Goal: Information Seeking & Learning: Learn about a topic

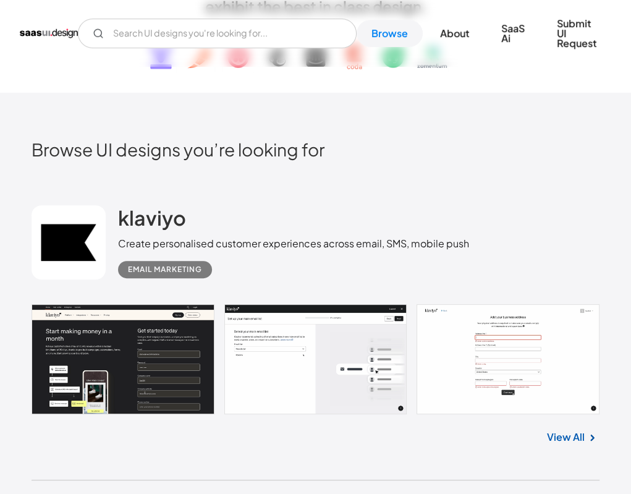
scroll to position [185, 0]
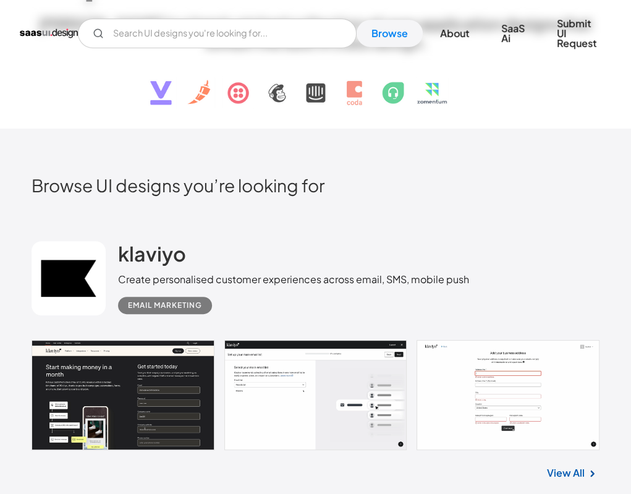
click at [198, 50] on div "V7 Labs Gen AI Application Design Best-in-class data labeling tool. GenAI Close…" at bounding box center [315, 33] width 591 height 47
click at [217, 38] on input "Email Form" at bounding box center [217, 34] width 279 height 30
click at [215, 40] on input "acc" at bounding box center [217, 34] width 279 height 30
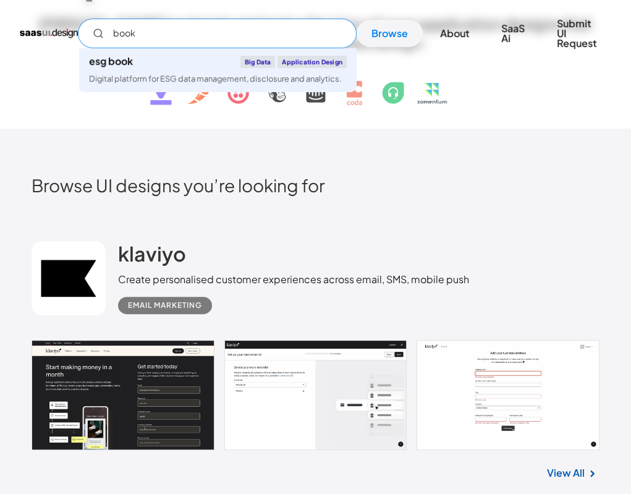
click at [214, 40] on input "book" at bounding box center [217, 34] width 279 height 30
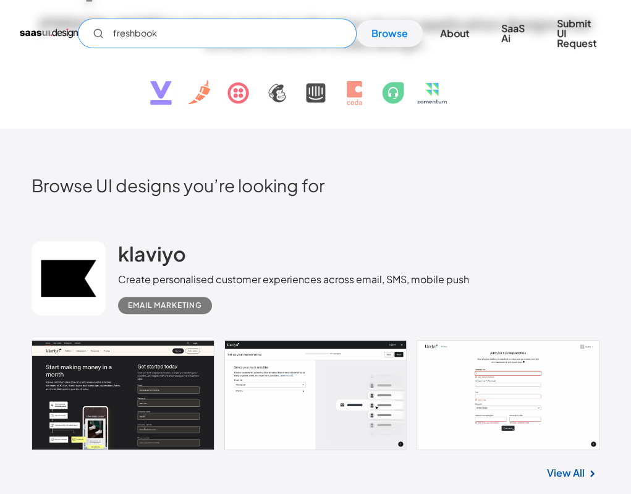
click at [214, 40] on input "freshbook" at bounding box center [217, 34] width 279 height 30
type input "freshbook"
click at [374, 33] on link "Browse" at bounding box center [389, 33] width 66 height 27
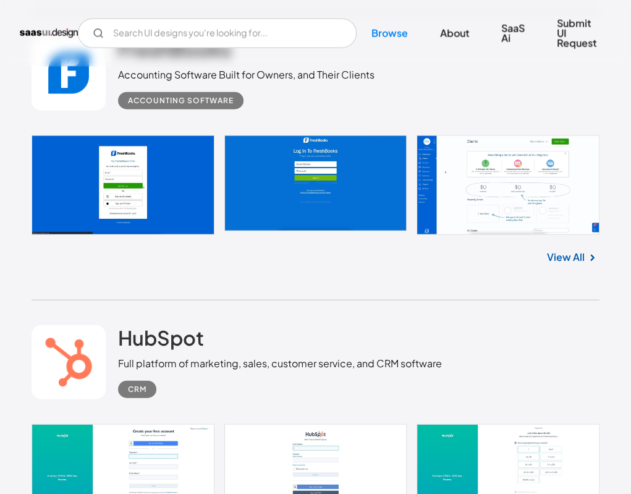
scroll to position [1792, 0]
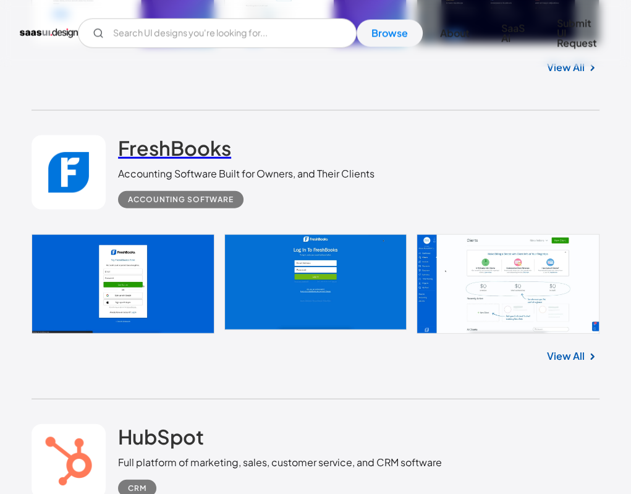
click at [138, 146] on h2 "FreshBooks" at bounding box center [174, 147] width 113 height 25
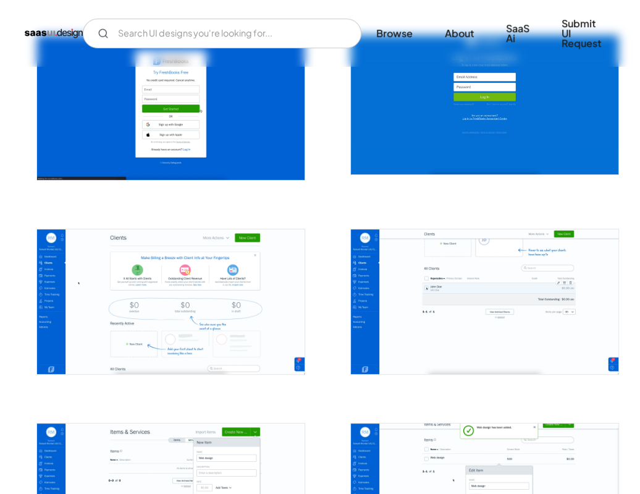
scroll to position [371, 0]
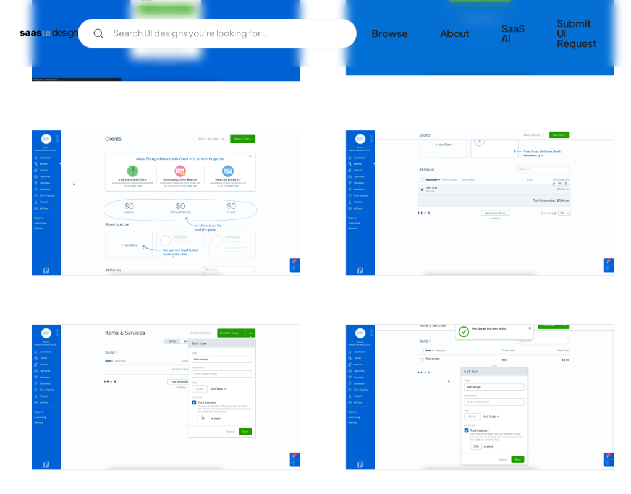
click at [57, 91] on div at bounding box center [159, 1] width 284 height 194
click at [209, 228] on img "open lightbox" at bounding box center [166, 202] width 268 height 145
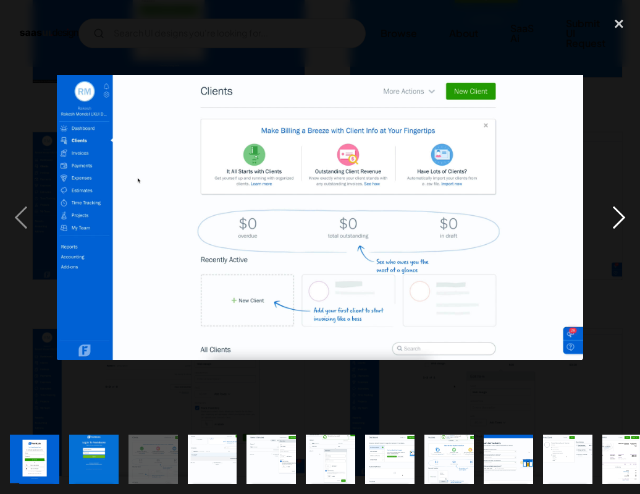
click at [620, 224] on div "next image" at bounding box center [619, 217] width 42 height 415
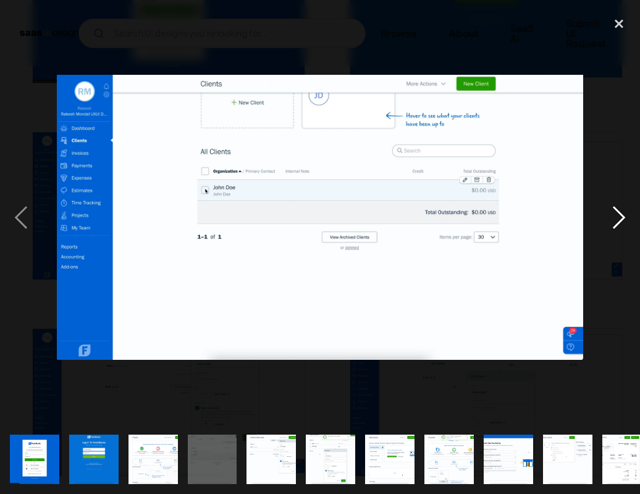
click at [620, 224] on div "next image" at bounding box center [619, 217] width 42 height 415
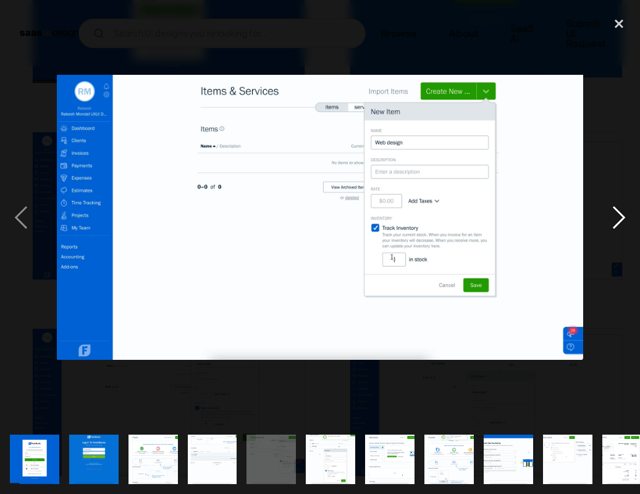
click at [620, 224] on div "next image" at bounding box center [619, 217] width 42 height 415
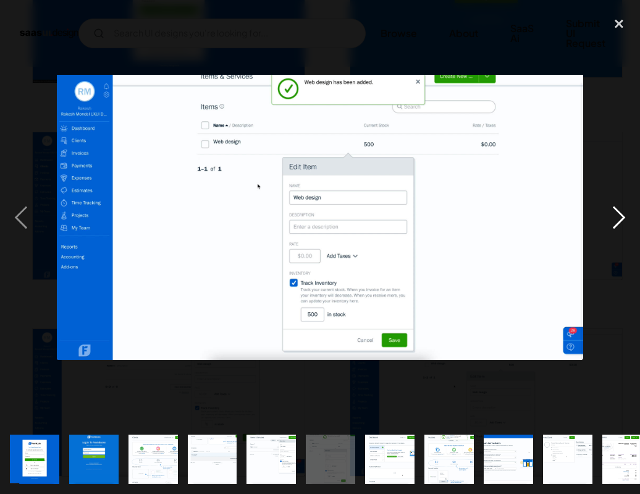
click at [620, 224] on div "next image" at bounding box center [619, 217] width 42 height 415
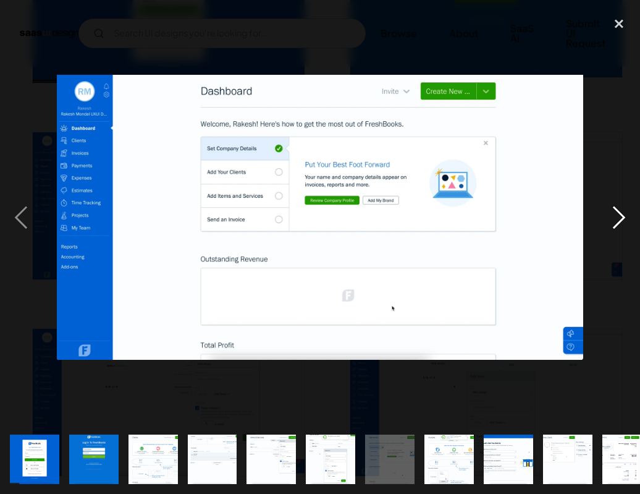
click at [623, 225] on div "next image" at bounding box center [619, 217] width 42 height 415
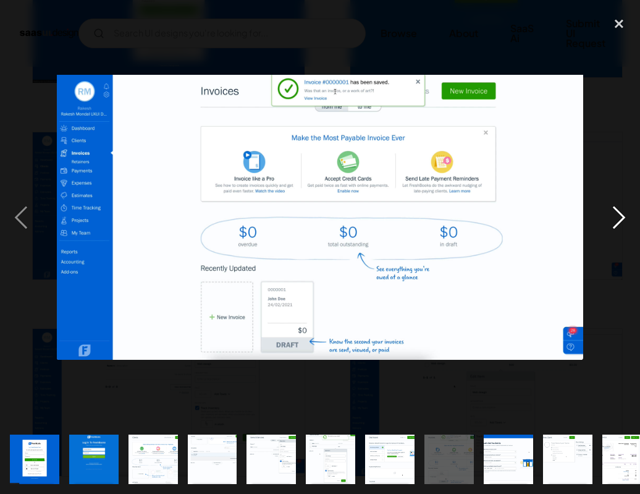
click at [610, 219] on div "next image" at bounding box center [619, 217] width 42 height 415
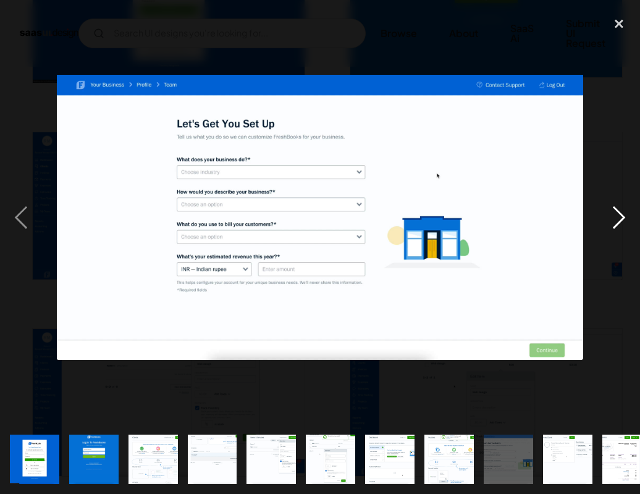
click at [615, 223] on div "next image" at bounding box center [619, 217] width 42 height 415
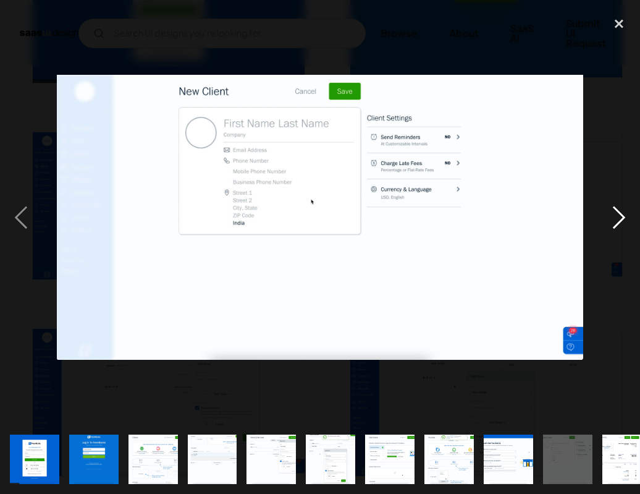
click at [625, 213] on div "next image" at bounding box center [619, 217] width 42 height 415
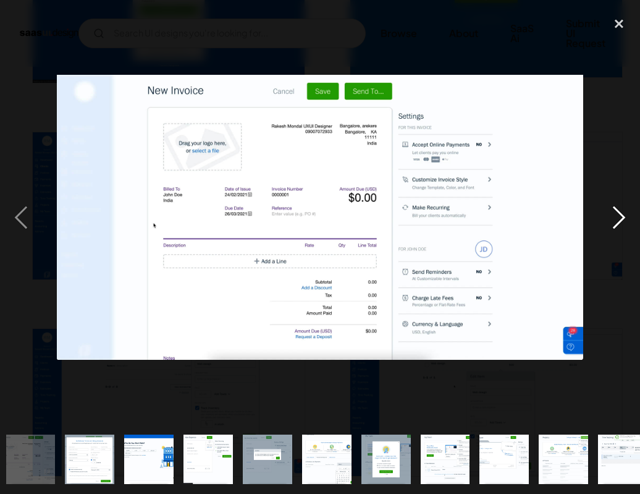
scroll to position [0, 597]
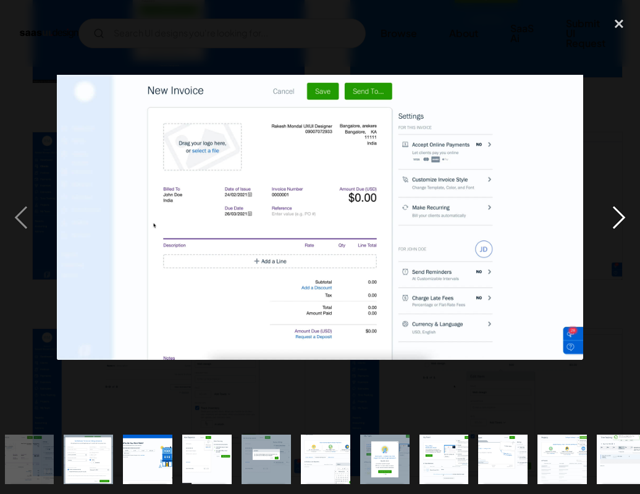
click at [625, 213] on div "next image" at bounding box center [619, 217] width 42 height 415
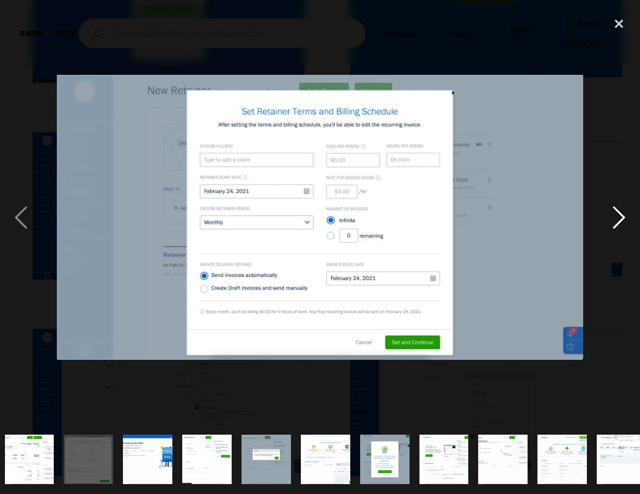
click at [616, 216] on div "next image" at bounding box center [619, 217] width 42 height 415
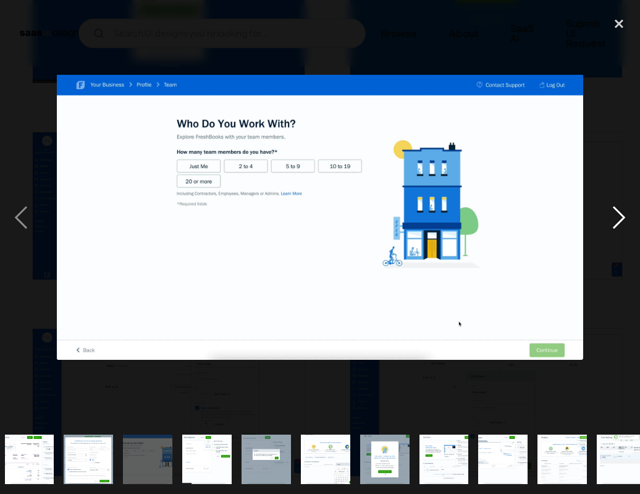
click at [624, 218] on div "next image" at bounding box center [619, 217] width 42 height 415
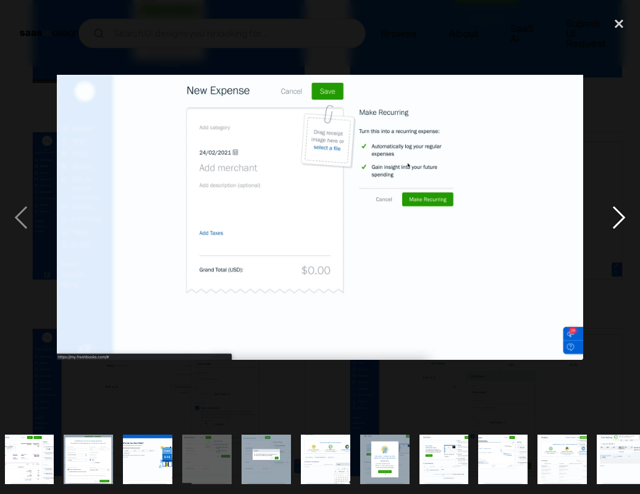
click at [609, 203] on div "next image" at bounding box center [619, 217] width 42 height 415
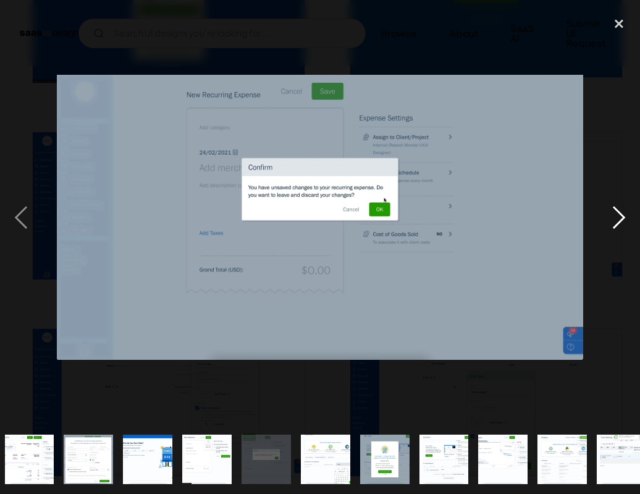
click at [614, 204] on div "next image" at bounding box center [619, 217] width 42 height 415
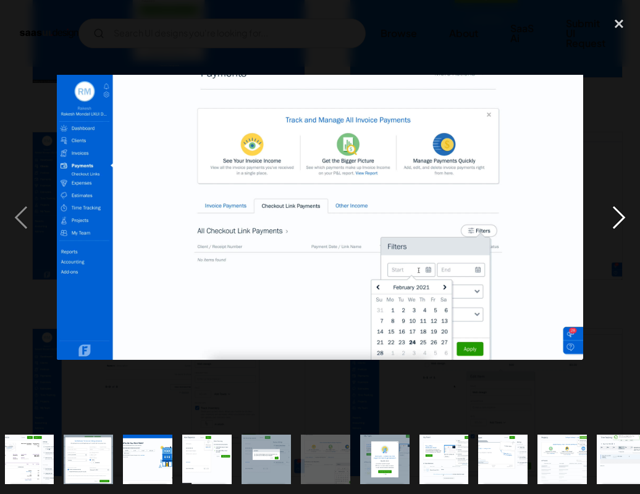
click at [612, 208] on div "next image" at bounding box center [619, 217] width 42 height 415
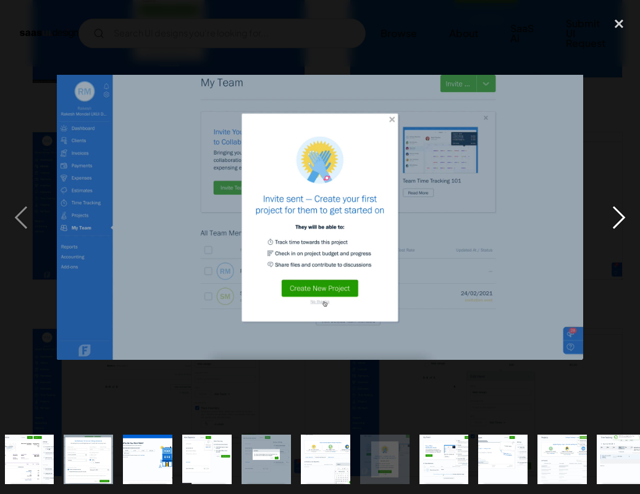
click at [612, 207] on div "next image" at bounding box center [619, 217] width 42 height 415
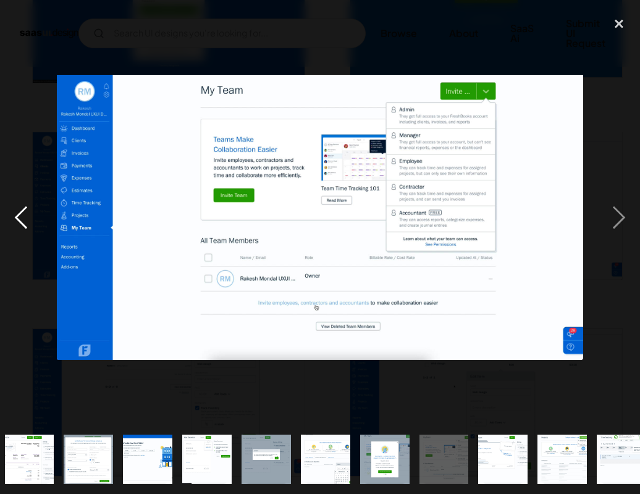
click at [25, 216] on div "previous image" at bounding box center [21, 217] width 42 height 415
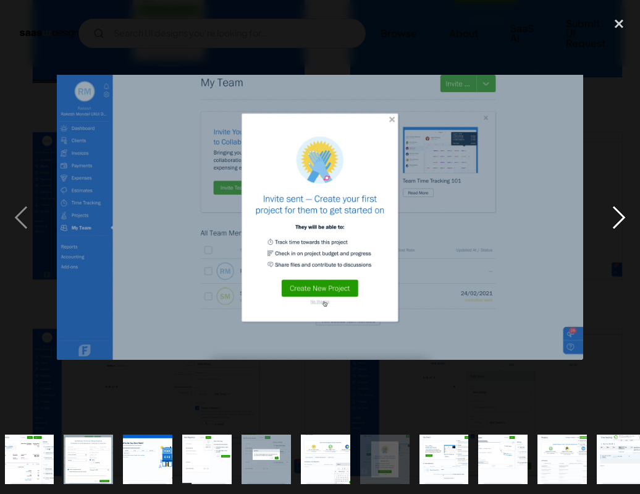
click at [626, 220] on div "next image" at bounding box center [619, 217] width 42 height 415
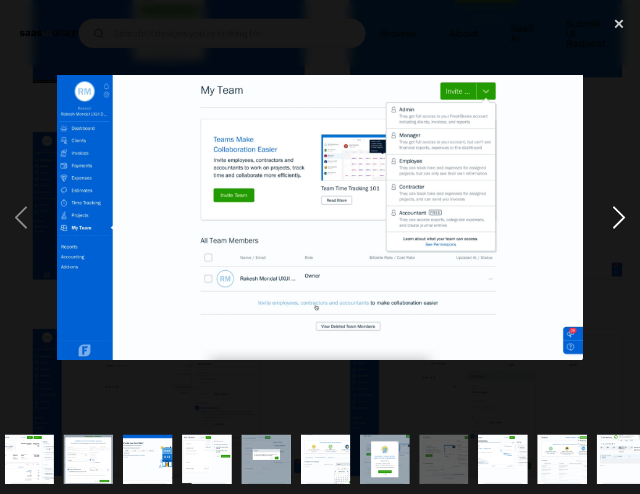
click at [610, 223] on div "next image" at bounding box center [619, 217] width 42 height 415
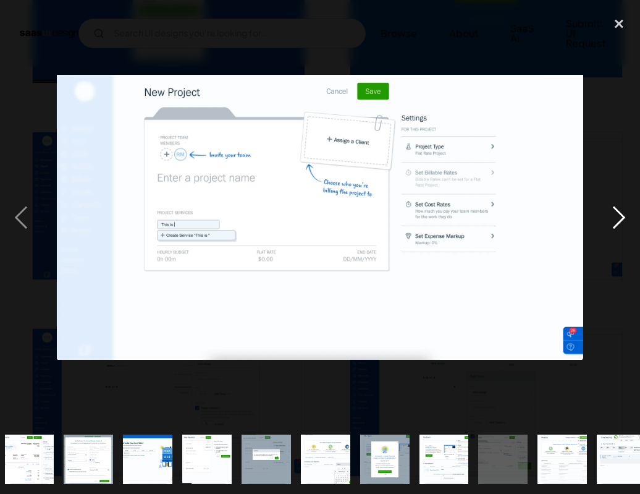
click at [610, 223] on div "next image" at bounding box center [619, 217] width 42 height 415
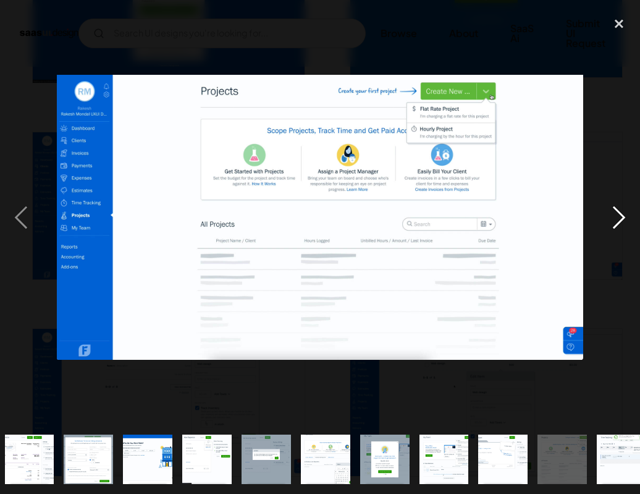
drag, startPoint x: 623, startPoint y: 216, endPoint x: 638, endPoint y: 280, distance: 65.9
click at [638, 280] on div "next image" at bounding box center [619, 217] width 42 height 415
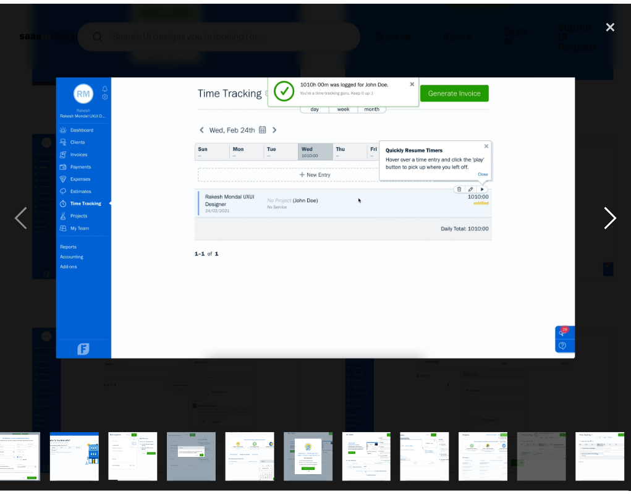
scroll to position [0, 673]
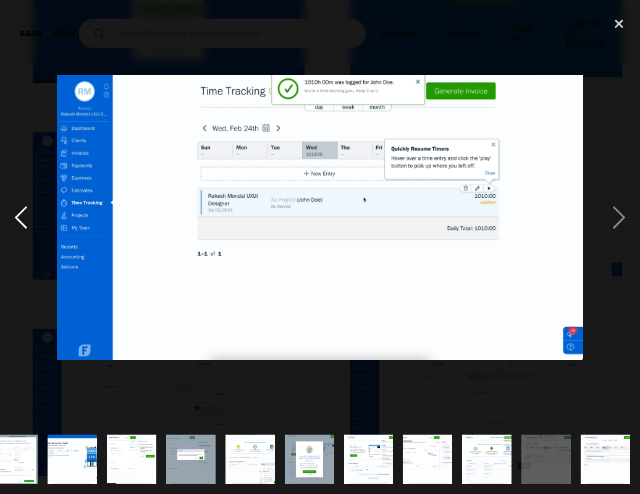
click at [22, 213] on div "previous image" at bounding box center [21, 217] width 42 height 415
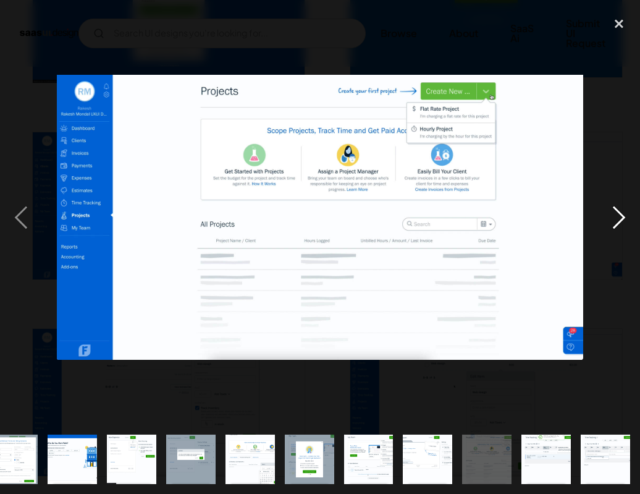
click at [628, 212] on div "next image" at bounding box center [619, 217] width 42 height 415
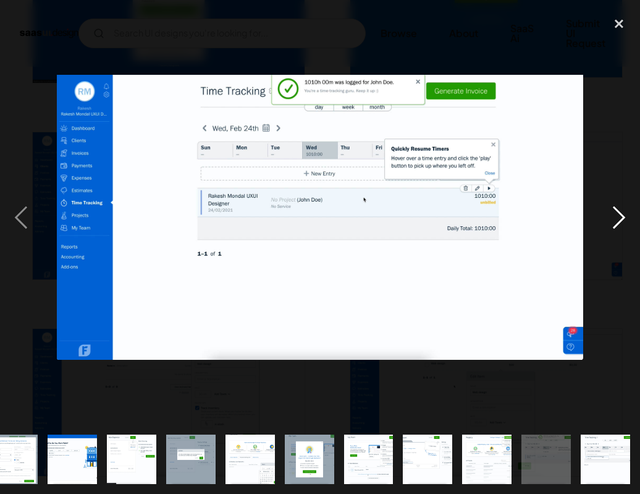
click at [628, 212] on div "next image" at bounding box center [619, 217] width 42 height 415
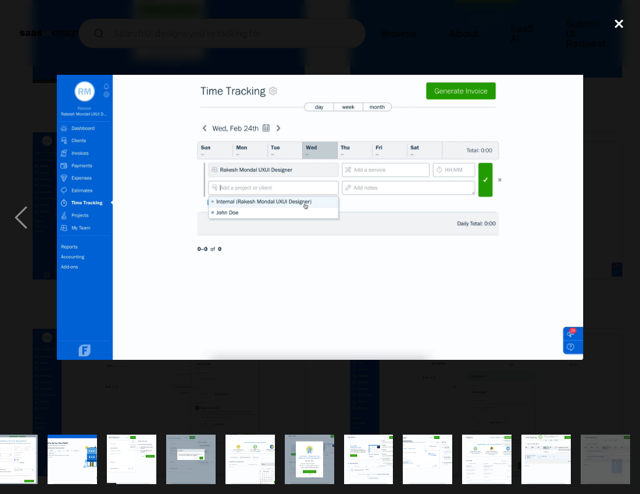
click at [624, 27] on div "close lightbox" at bounding box center [619, 23] width 42 height 27
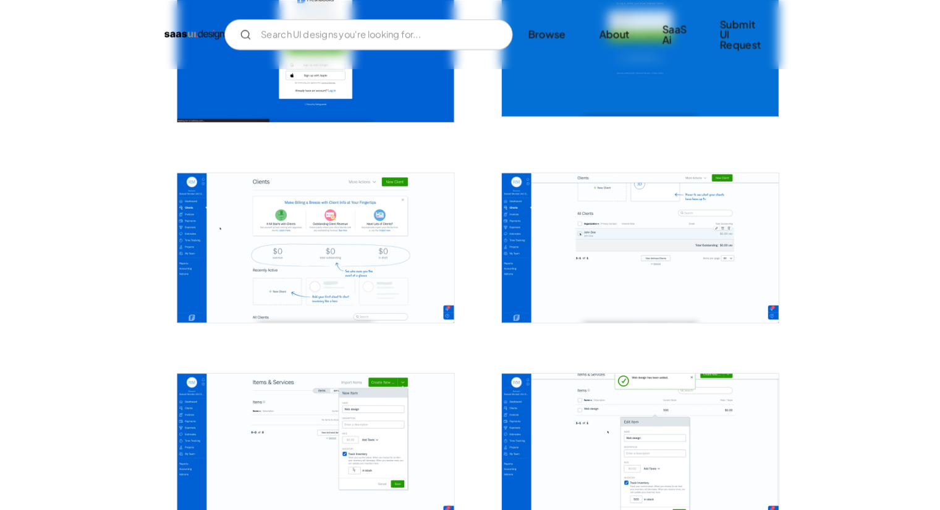
scroll to position [335, 0]
